Goal: Information Seeking & Learning: Learn about a topic

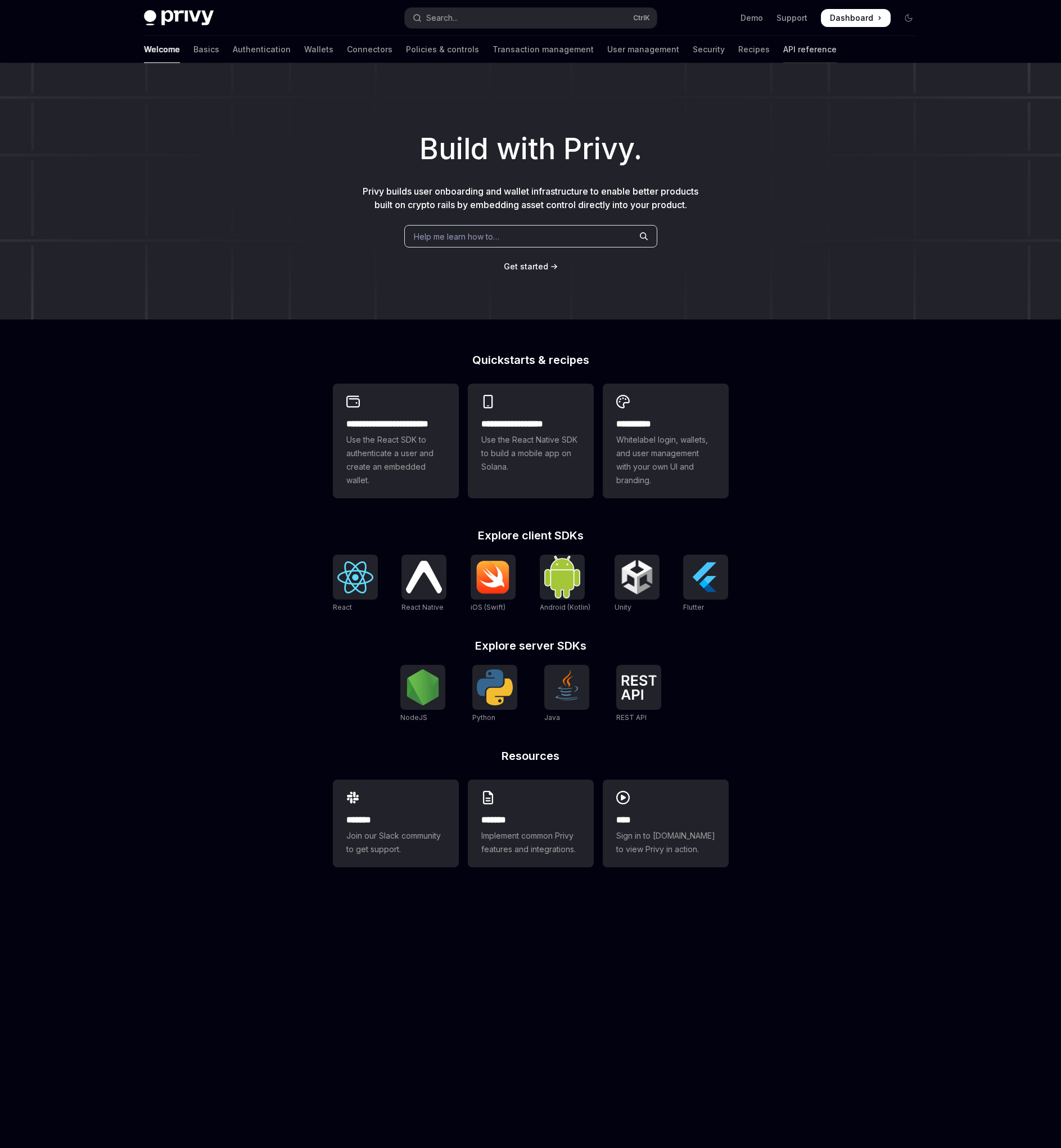
click at [783, 55] on link "API reference" at bounding box center [810, 49] width 53 height 27
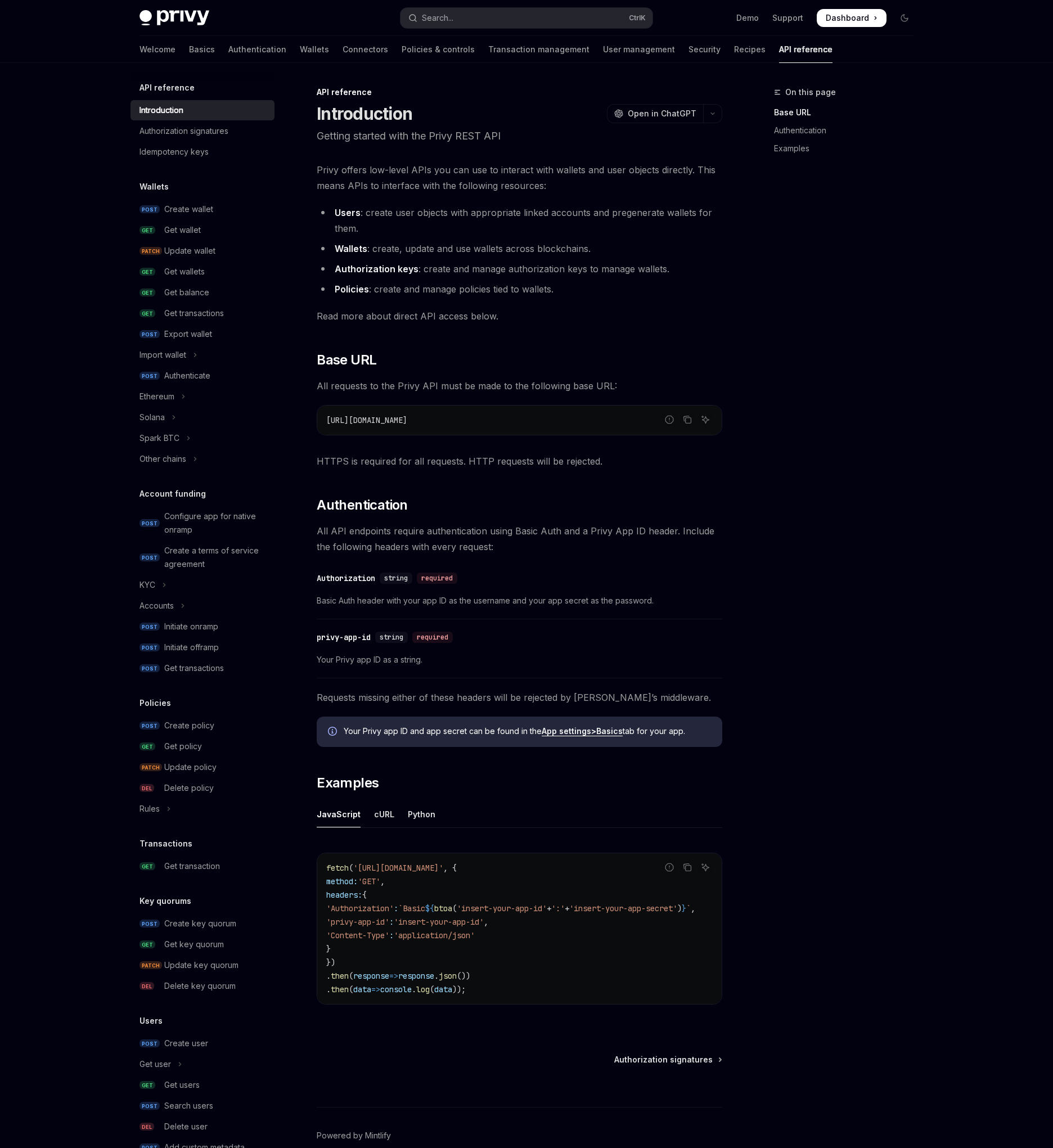
click at [137, 48] on div "Welcome Basics Authentication Wallets Connectors Policies & controls Transactio…" at bounding box center [526, 49] width 828 height 27
click at [189, 51] on link "Basics" at bounding box center [202, 49] width 26 height 27
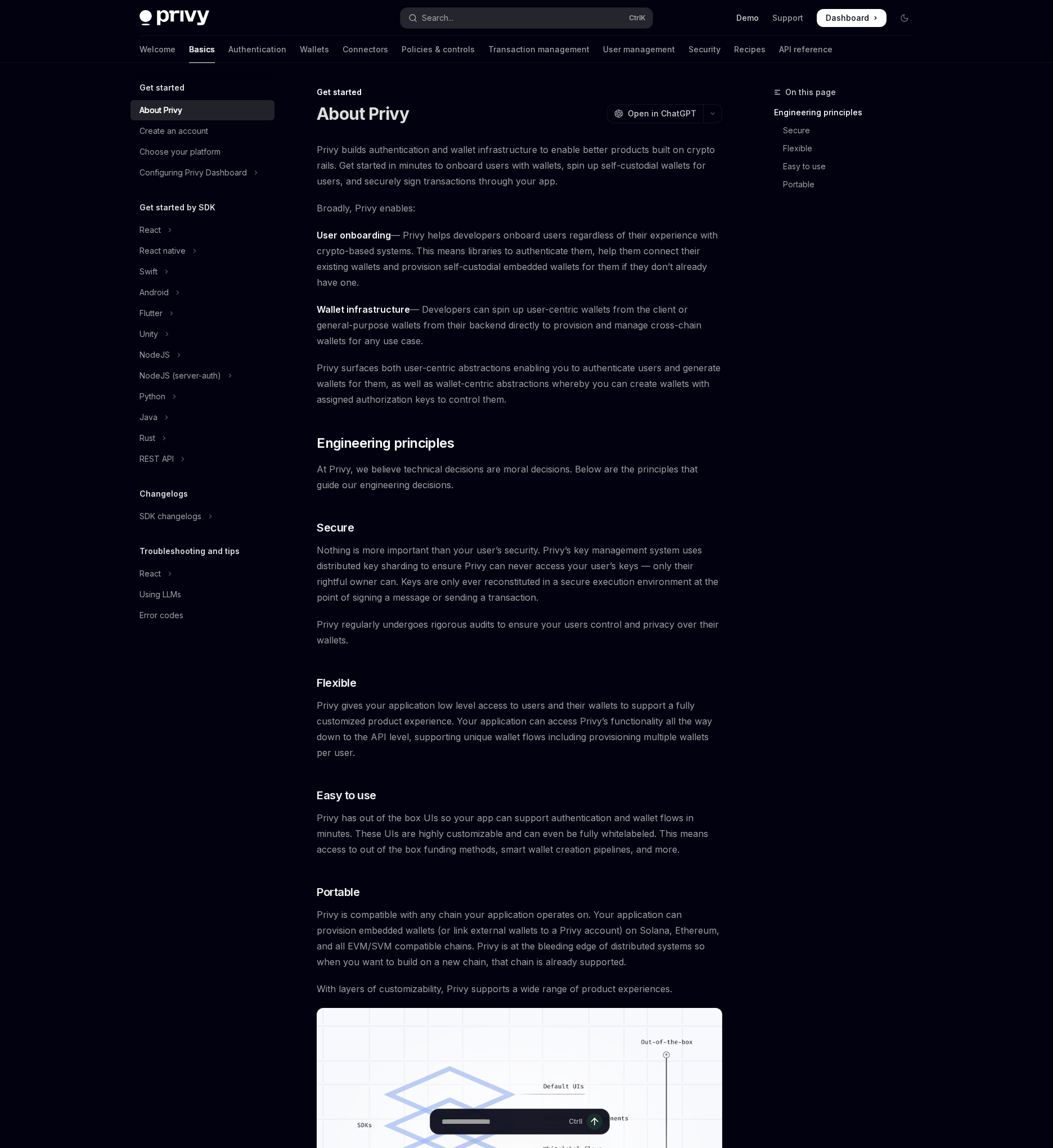
click at [742, 22] on link "Demo" at bounding box center [747, 18] width 23 height 11
click at [169, 600] on div "Using LLMs" at bounding box center [160, 594] width 42 height 13
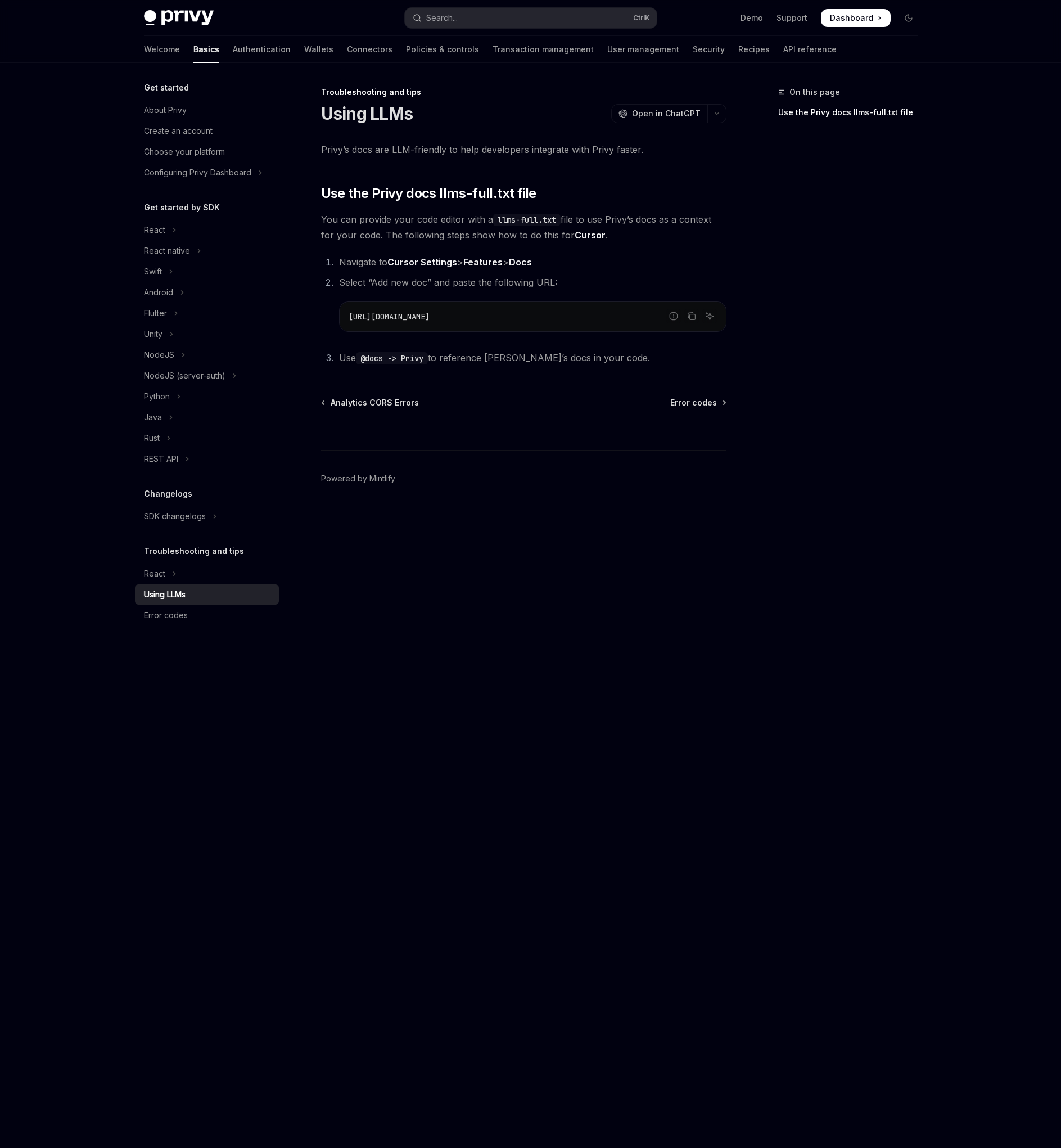
click at [864, 15] on span "Dashboard" at bounding box center [852, 18] width 43 height 11
click at [406, 48] on link "Policies & controls" at bounding box center [443, 49] width 73 height 27
type textarea "*"
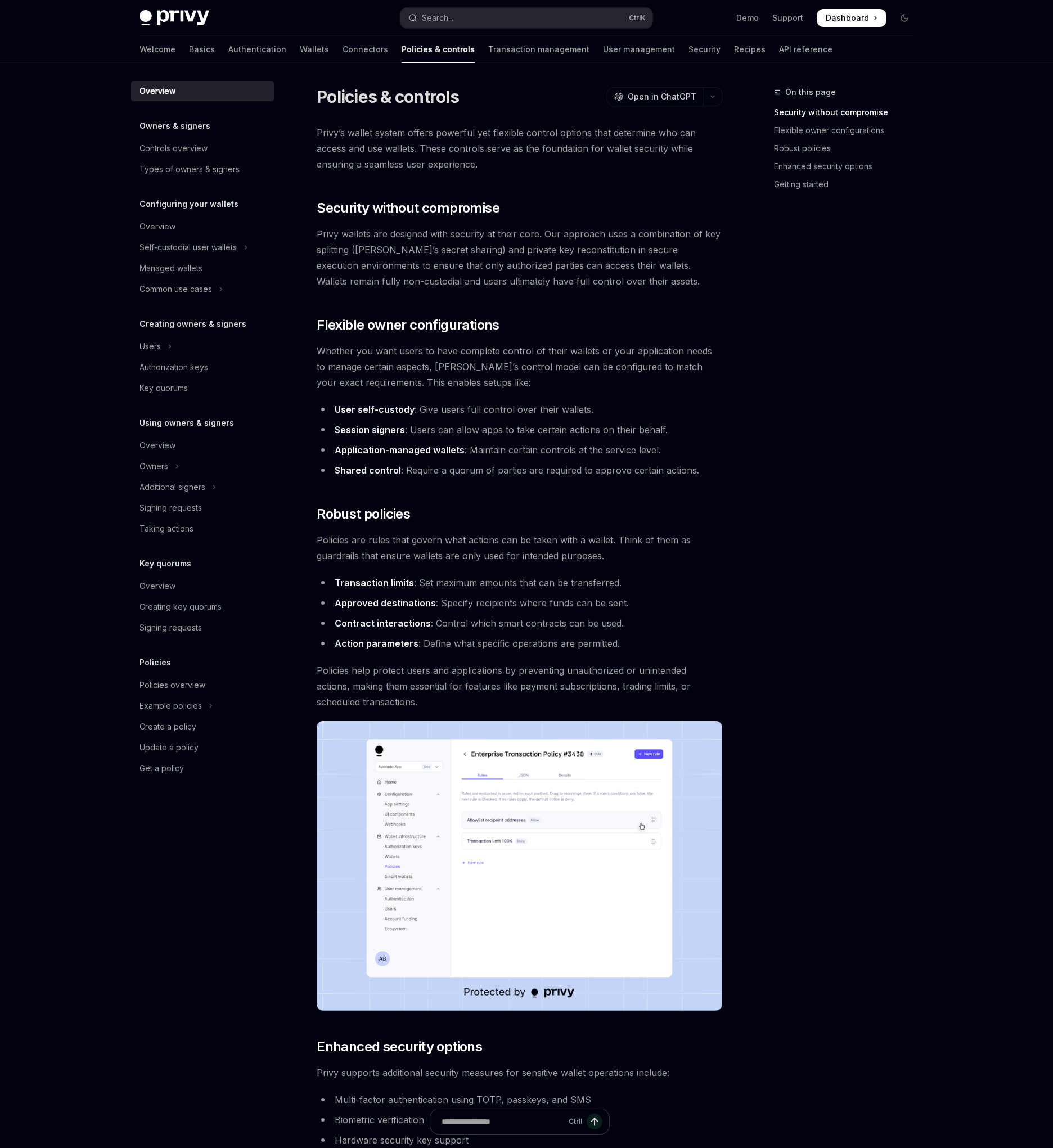
scroll to position [287, 0]
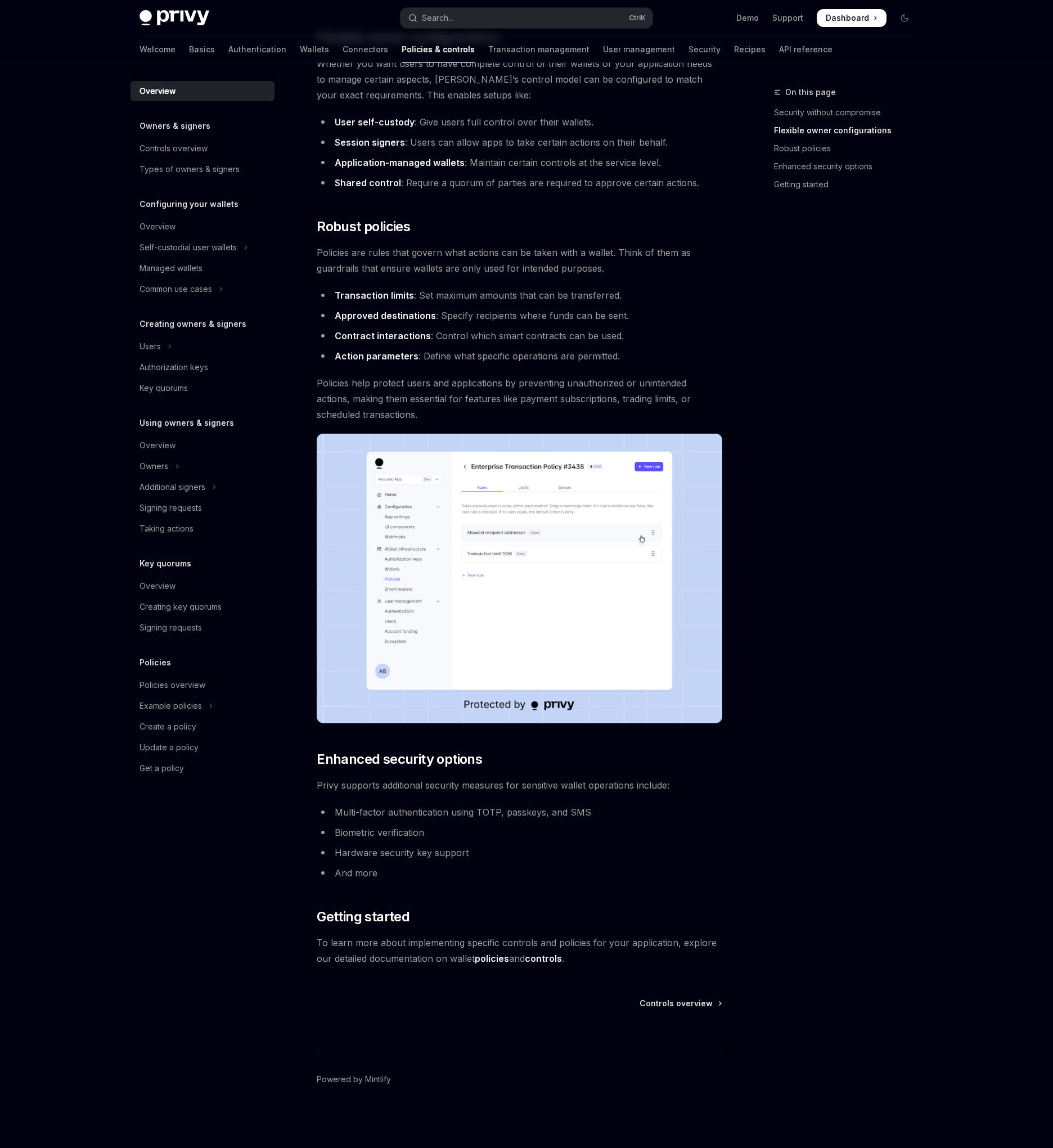
click at [914, 458] on div "On this page Security without compromise Flexible owner configurations Robust p…" at bounding box center [837, 616] width 171 height 1063
